Goal: Book appointment/travel/reservation

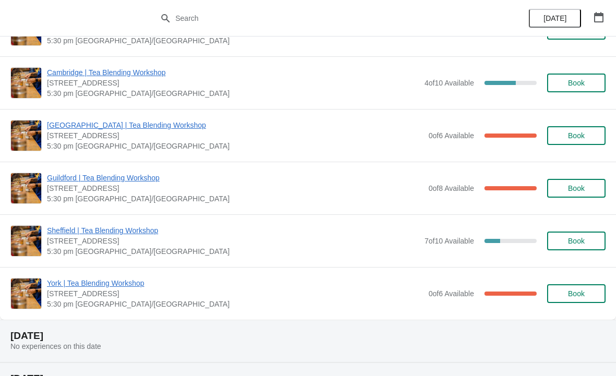
scroll to position [349, 0]
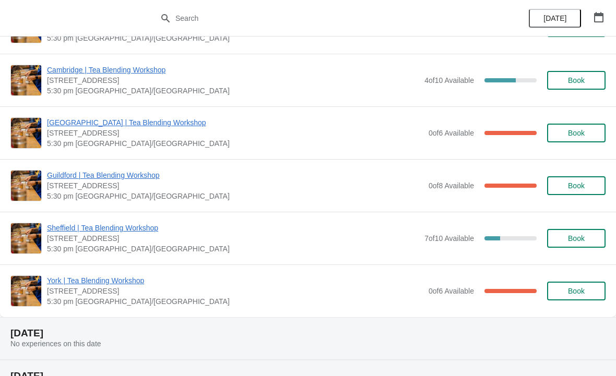
click at [126, 226] on span "Sheffield | Tea Blending Workshop" at bounding box center [233, 228] width 372 height 10
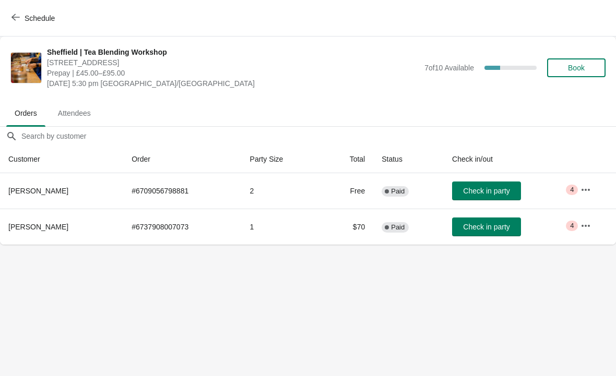
click at [579, 221] on button "button" at bounding box center [585, 226] width 19 height 19
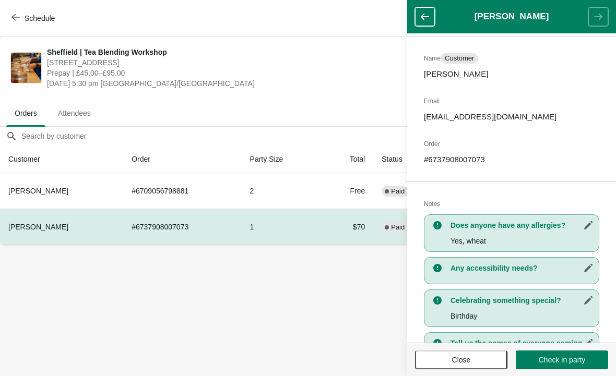
scroll to position [68, 0]
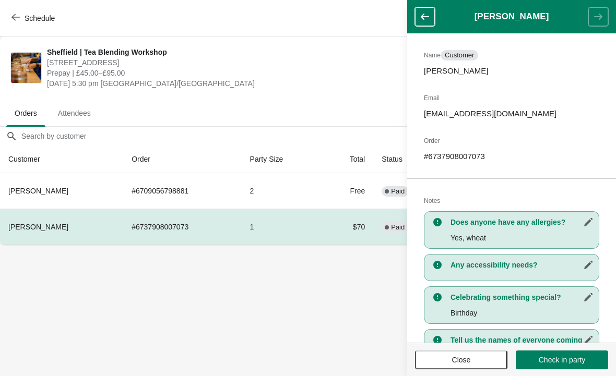
click at [308, 294] on body "Schedule [GEOGRAPHIC_DATA] | Tea Blending Workshop [STREET_ADDRESS] | £45.00–£9…" at bounding box center [308, 188] width 616 height 376
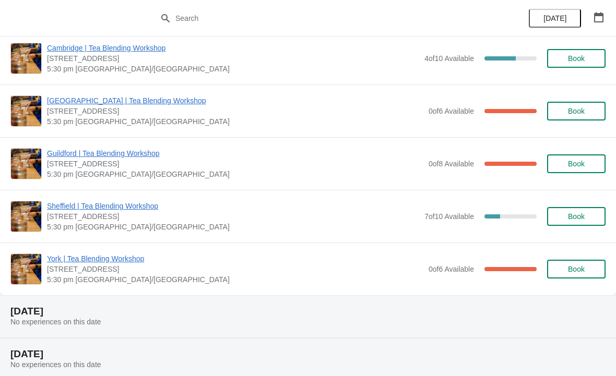
scroll to position [377, 0]
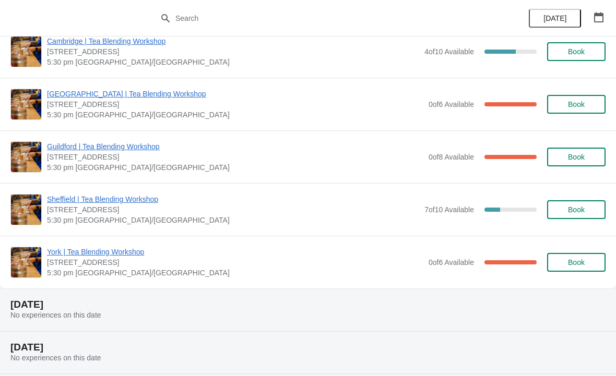
click at [584, 212] on span "Book" at bounding box center [576, 210] width 17 height 8
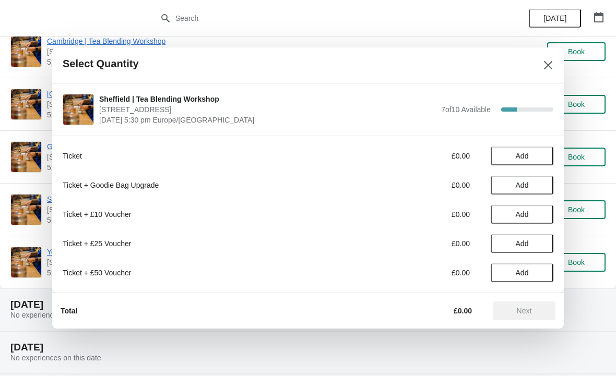
click at [532, 178] on button "Add" at bounding box center [522, 185] width 63 height 19
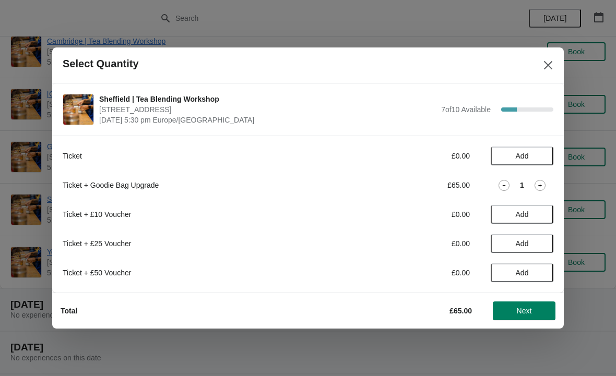
click at [504, 181] on icon at bounding box center [503, 185] width 11 height 11
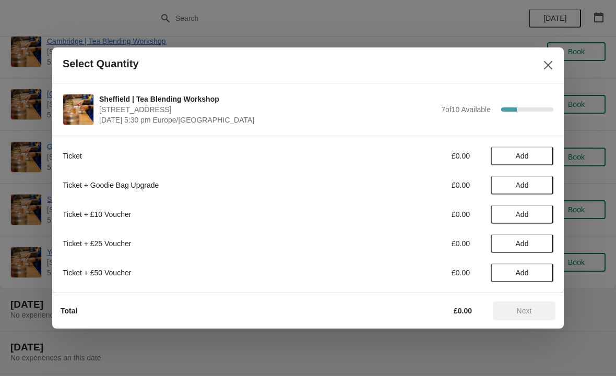
click at [522, 181] on span "Add" at bounding box center [522, 185] width 13 height 8
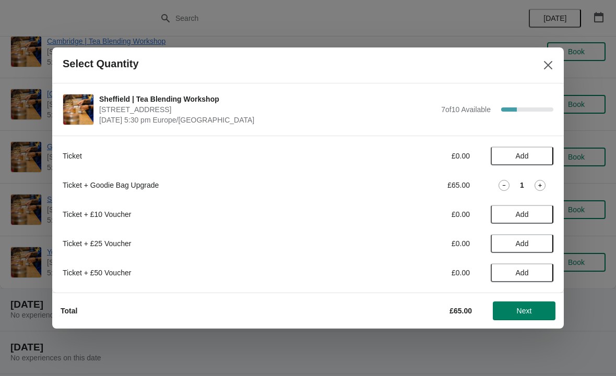
click at [501, 186] on icon at bounding box center [503, 185] width 11 height 11
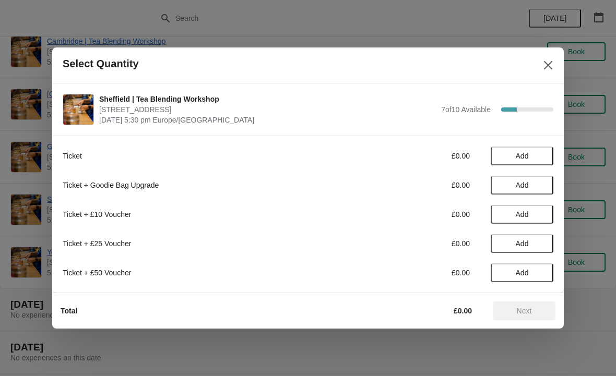
click at [546, 65] on icon "Close" at bounding box center [548, 65] width 10 height 10
